Goal: Task Accomplishment & Management: Manage account settings

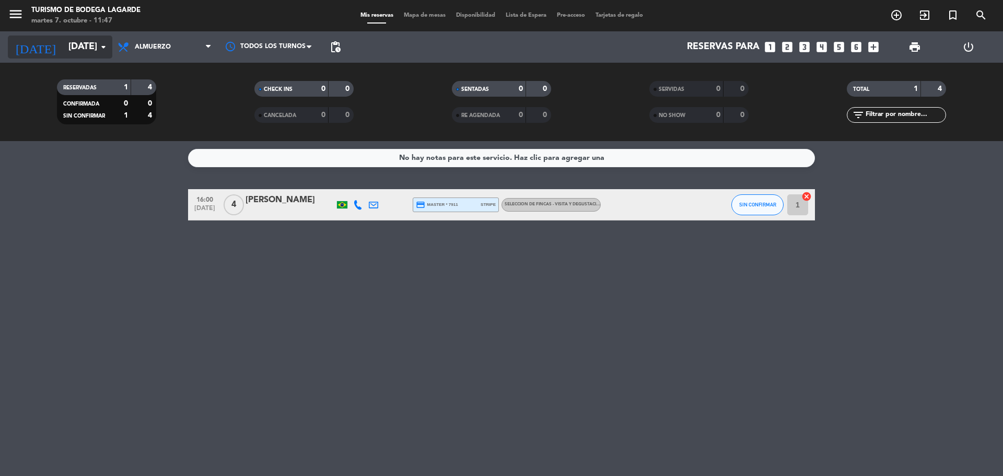
click at [102, 48] on icon "arrow_drop_down" at bounding box center [103, 47] width 13 height 13
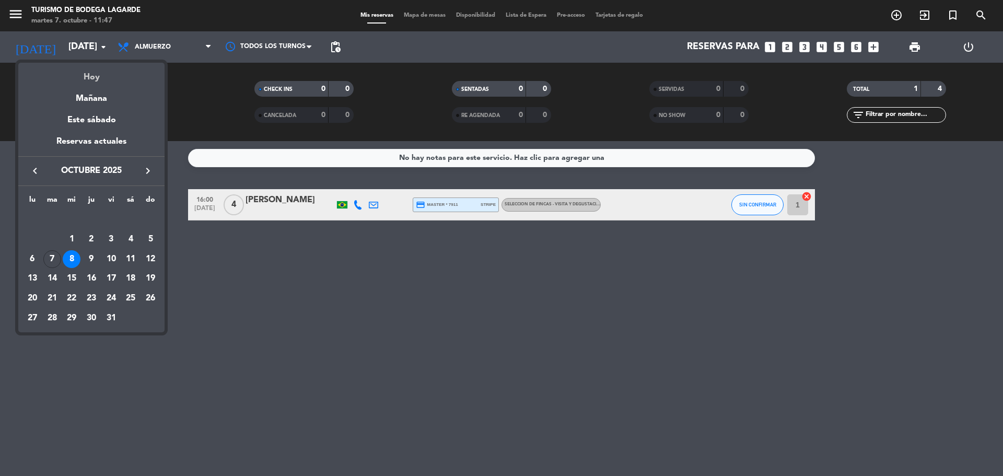
click at [90, 73] on div "Hoy" at bounding box center [91, 73] width 146 height 21
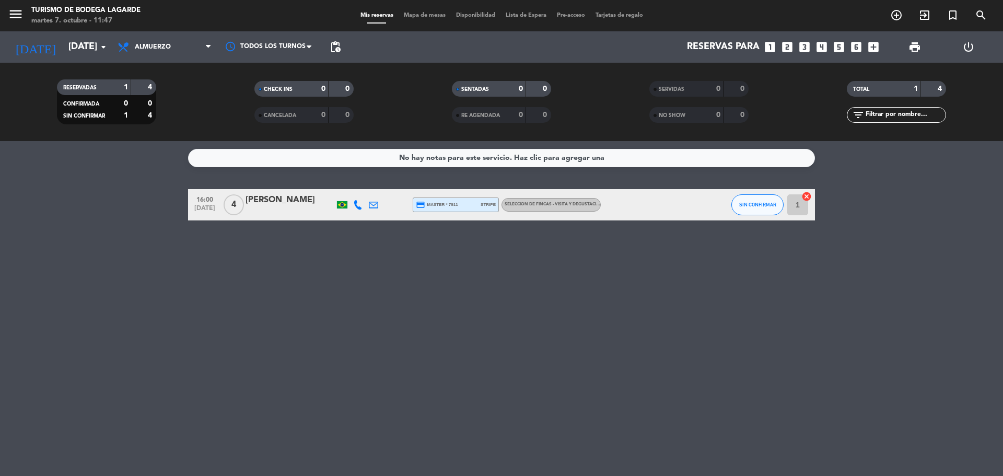
type input "[DATE]"
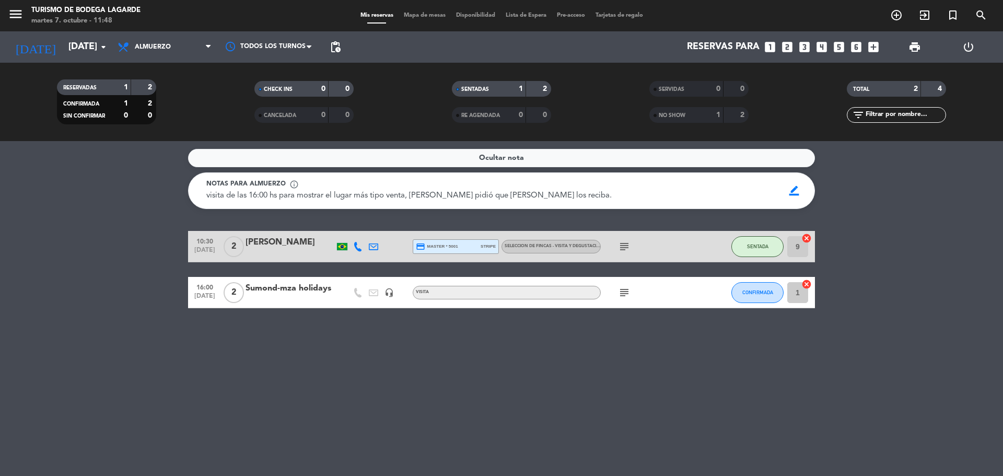
click at [625, 247] on icon "subject" at bounding box center [624, 246] width 13 height 13
click at [307, 242] on div "[PERSON_NAME]" at bounding box center [290, 243] width 89 height 14
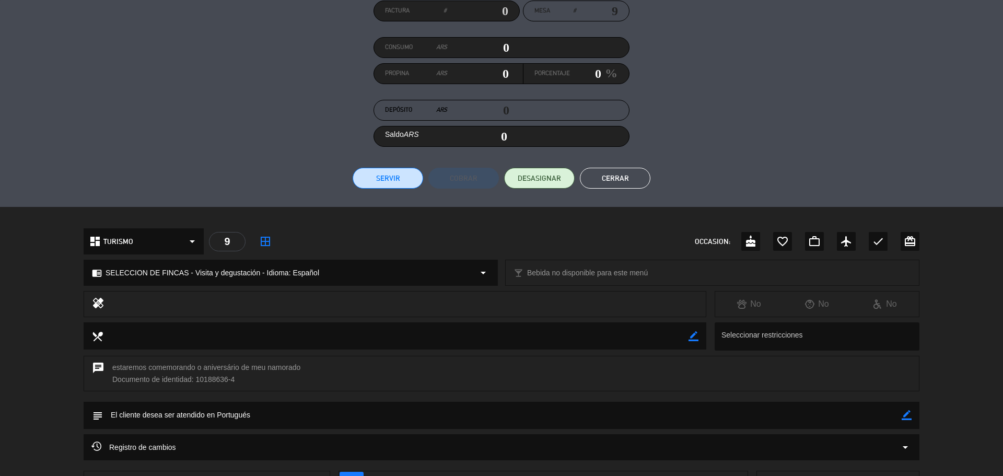
scroll to position [217, 0]
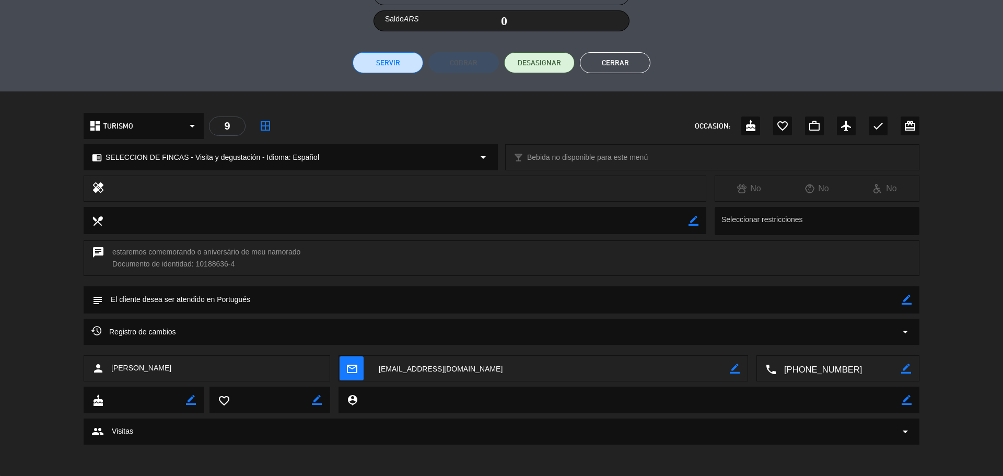
click at [905, 302] on icon "border_color" at bounding box center [907, 300] width 10 height 10
click at [884, 302] on textarea at bounding box center [502, 299] width 799 height 27
type textarea "jOAN"
click at [909, 301] on icon at bounding box center [907, 300] width 10 height 10
click at [628, 66] on button "Cerrar" at bounding box center [615, 62] width 71 height 21
